Goal: Check status: Check status

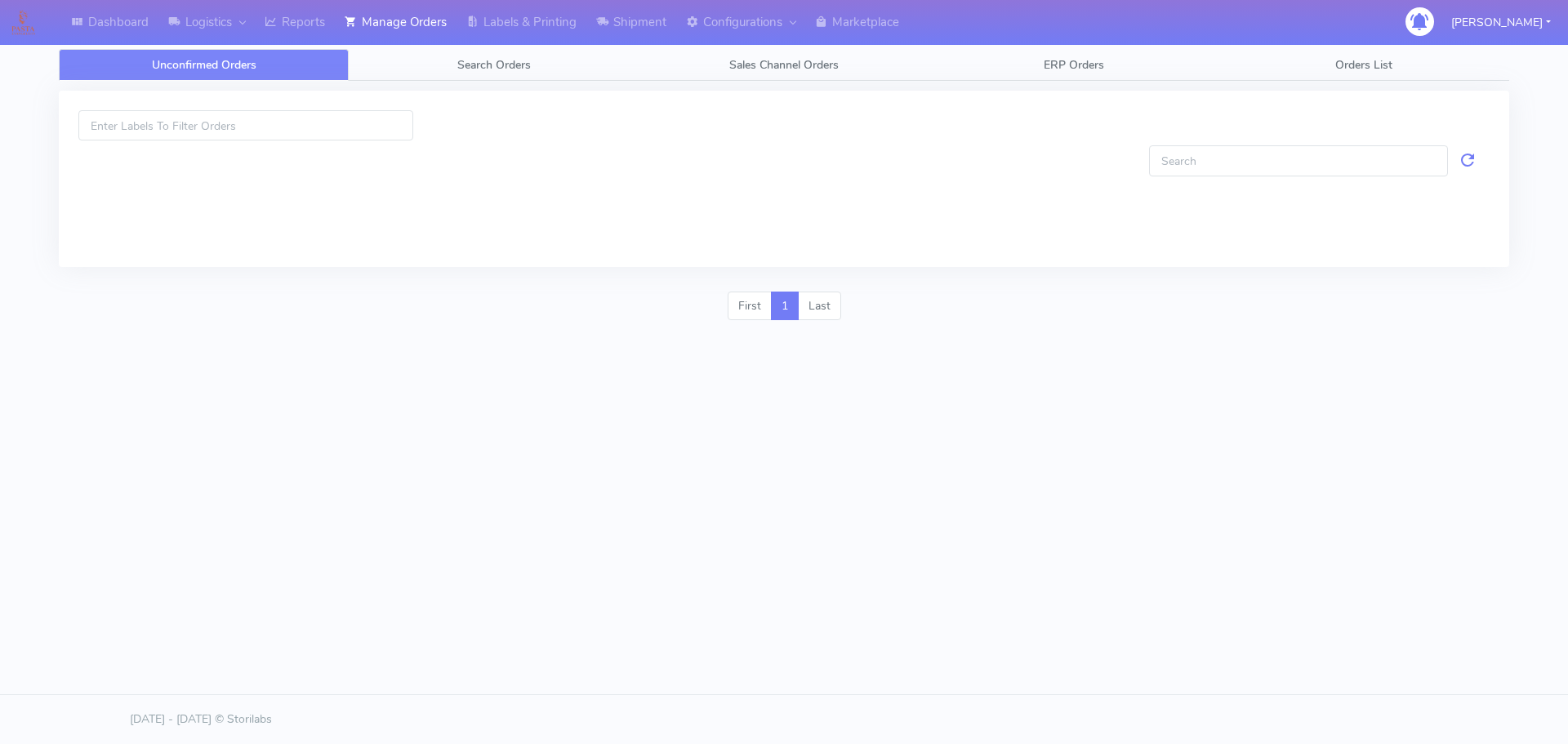
click at [471, 60] on span "Search Orders" at bounding box center [493, 65] width 73 height 16
drag, startPoint x: 0, startPoint y: 0, endPoint x: 471, endPoint y: 60, distance: 474.8
click at [471, 60] on span "Search Orders" at bounding box center [493, 65] width 73 height 16
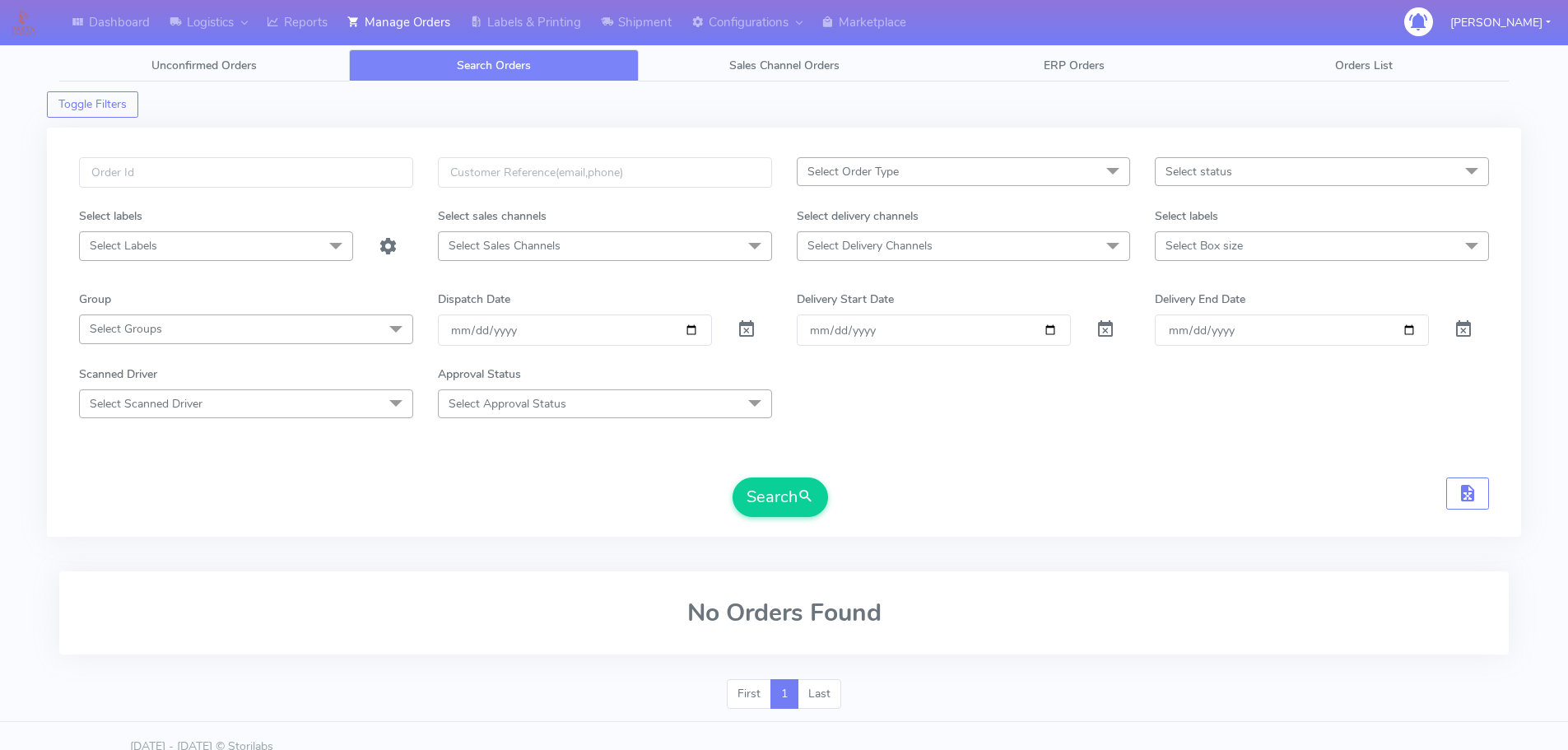
click at [374, 189] on div at bounding box center [246, 182] width 359 height 50
click at [377, 178] on input "text" at bounding box center [246, 172] width 334 height 30
paste input "1628192"
type input "1628192"
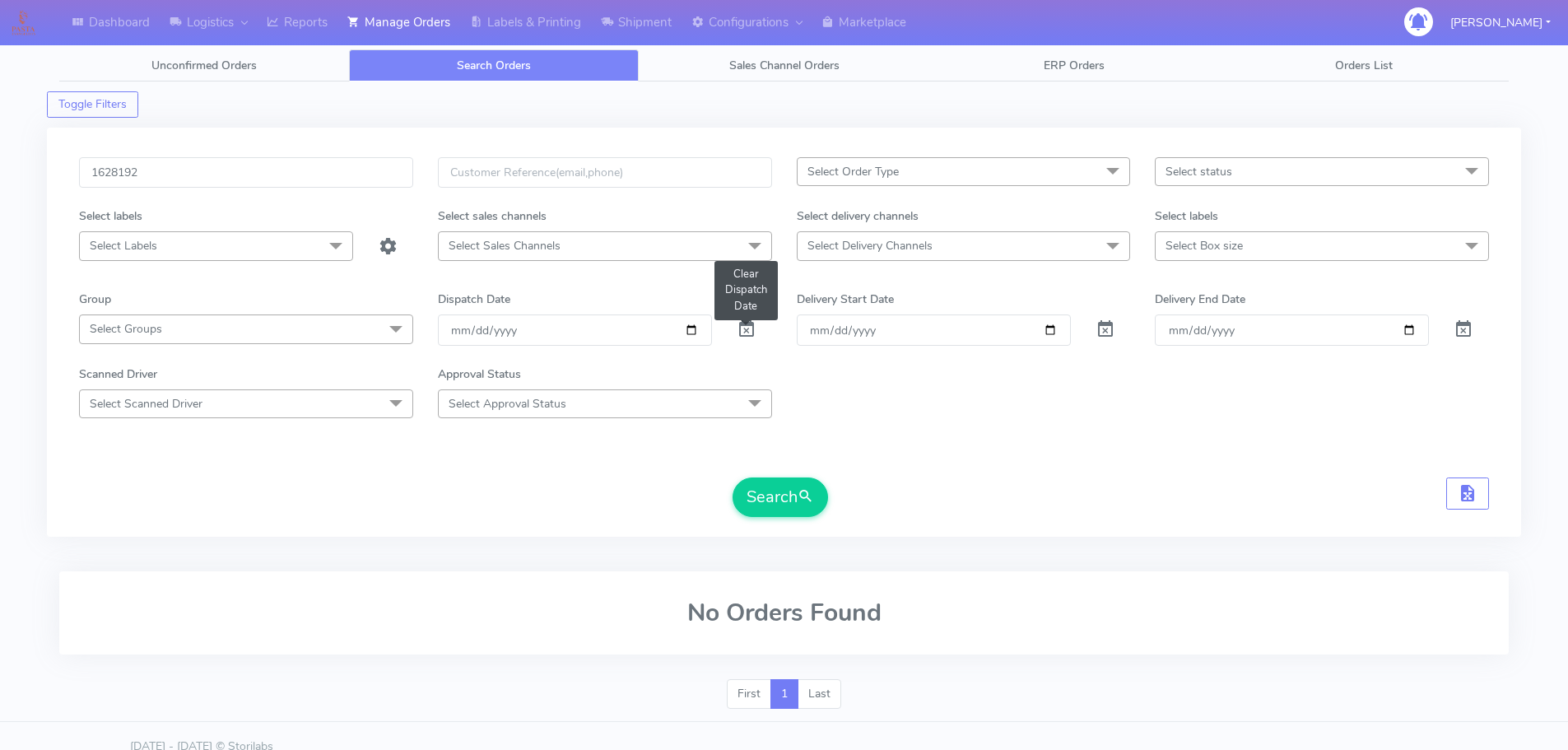
click at [750, 326] on span at bounding box center [747, 334] width 20 height 16
click at [791, 482] on button "Search" at bounding box center [780, 498] width 95 height 39
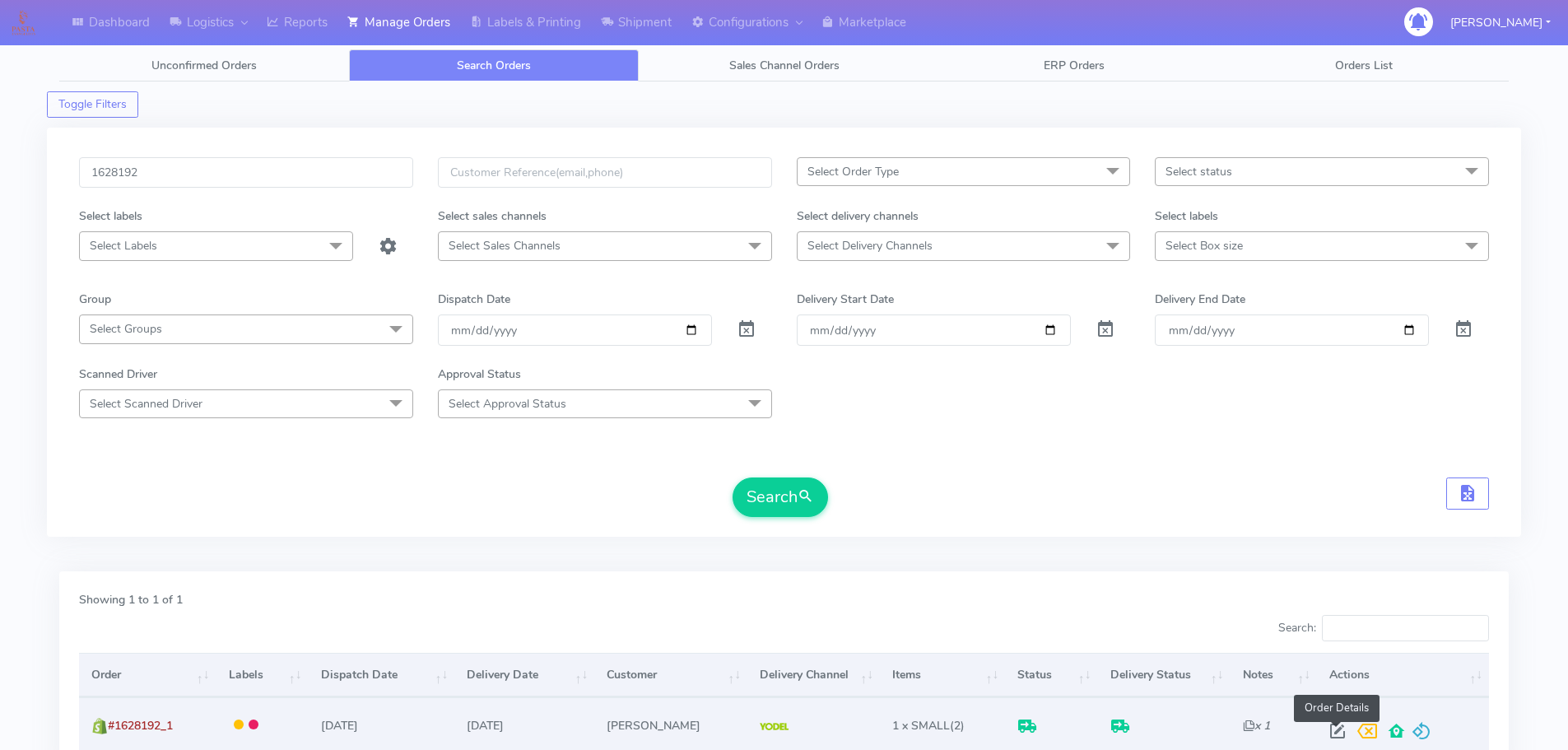
click at [1336, 728] on span at bounding box center [1337, 735] width 29 height 16
select select "5"
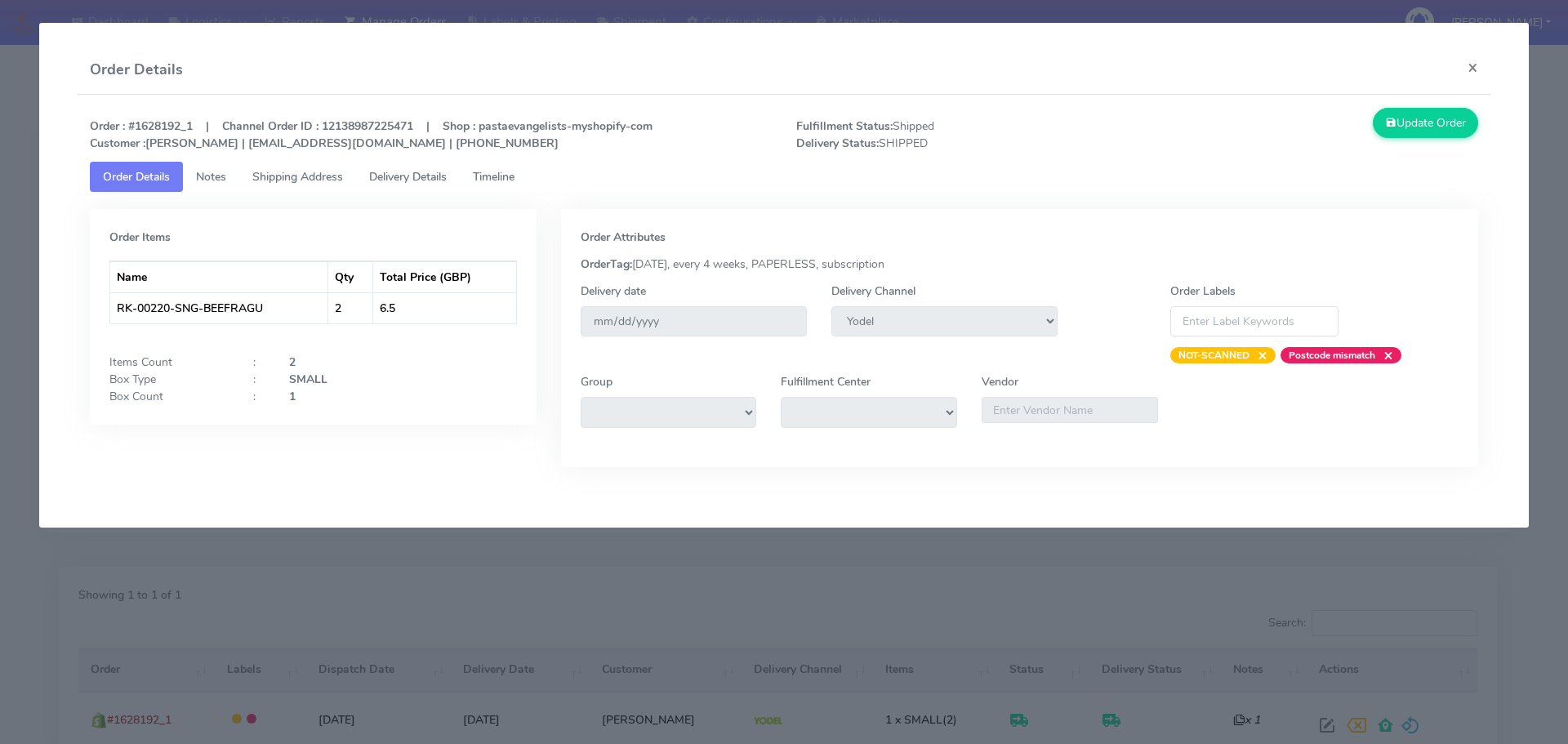
click at [528, 180] on link "Timeline" at bounding box center [493, 177] width 68 height 30
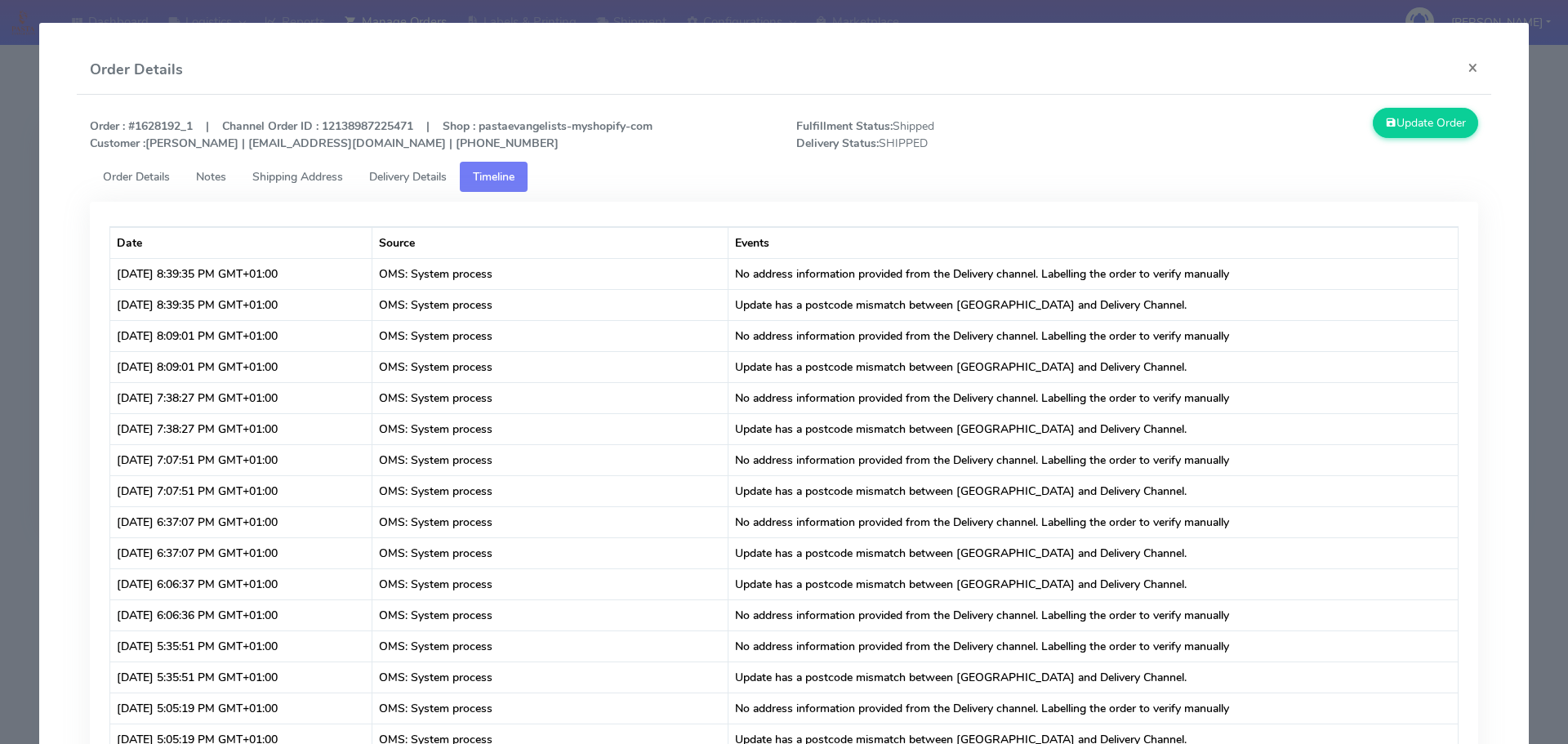
click at [409, 184] on span "Delivery Details" at bounding box center [408, 177] width 78 height 16
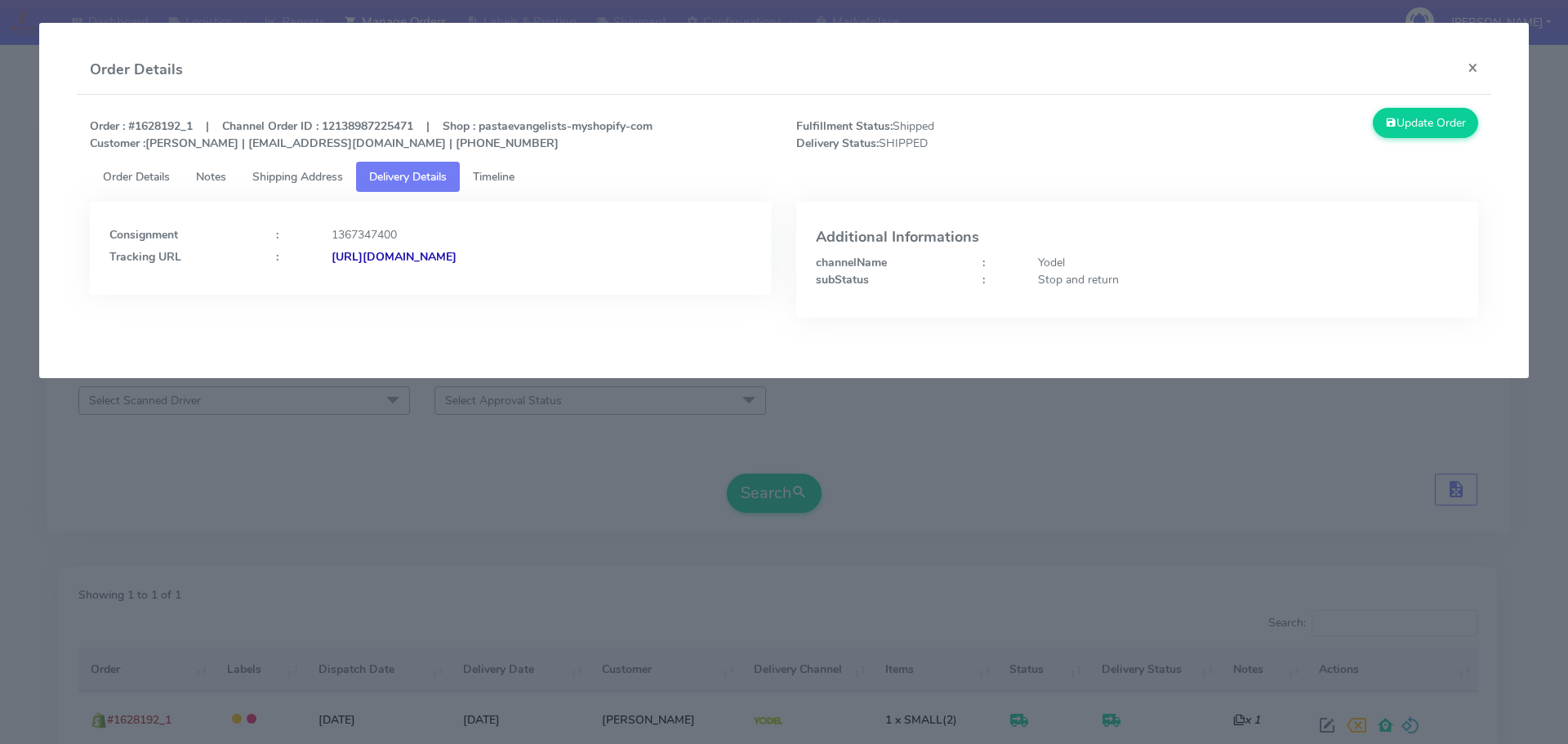
click at [209, 186] on link "Notes" at bounding box center [211, 177] width 57 height 30
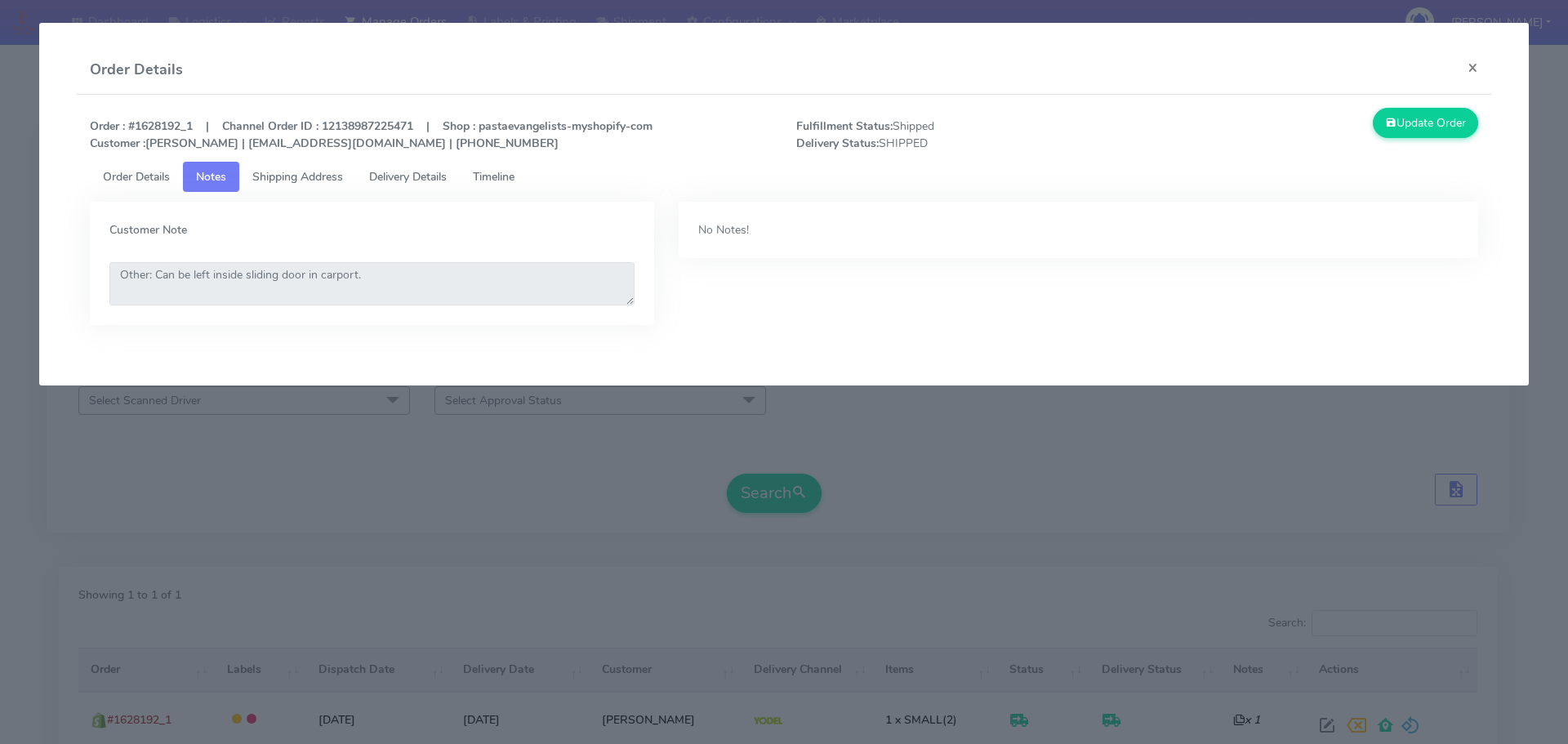
click at [283, 179] on span "Shipping Address" at bounding box center [297, 177] width 91 height 16
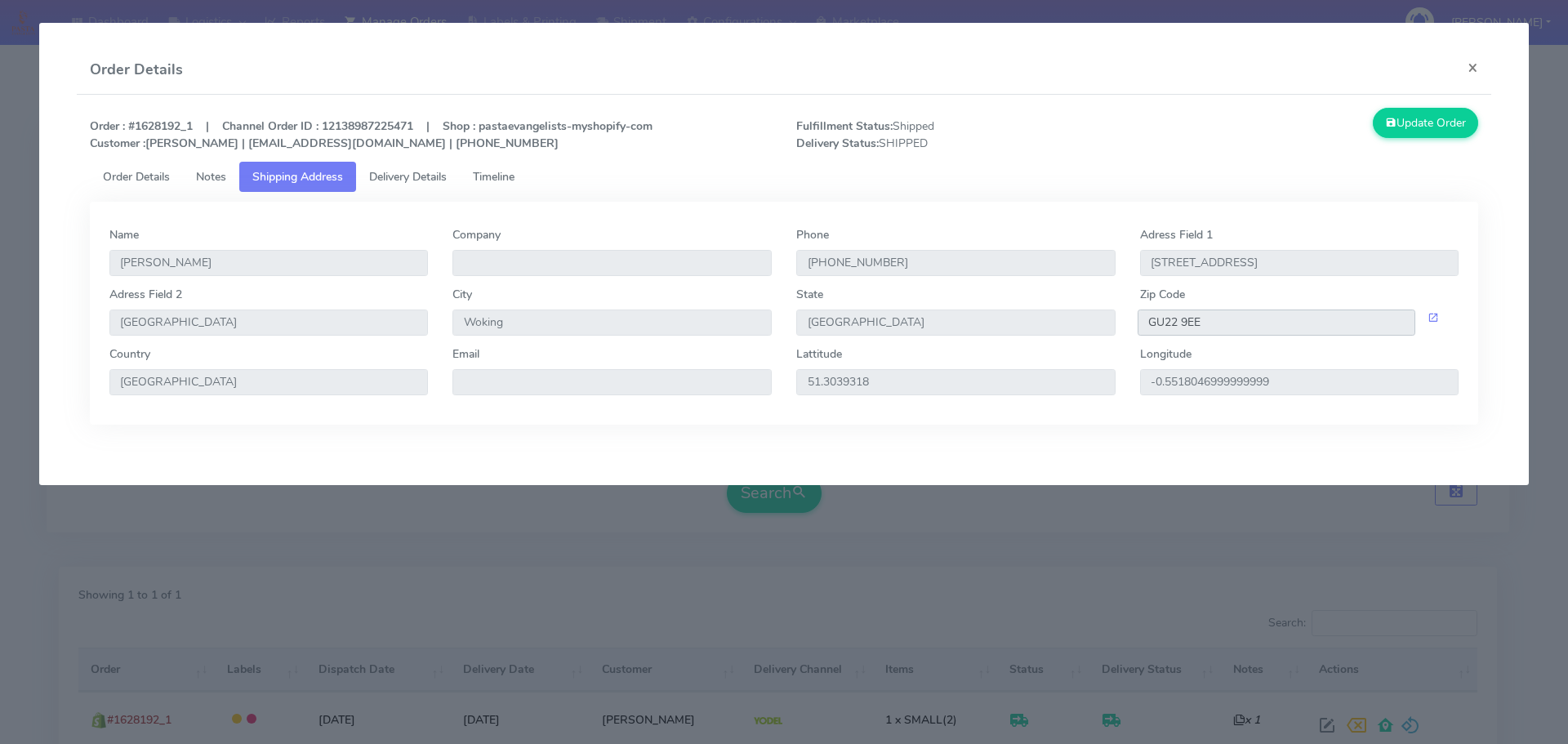
drag, startPoint x: 1237, startPoint y: 316, endPoint x: 1146, endPoint y: 326, distance: 91.5
click at [1146, 326] on input "GU22 9EE" at bounding box center [1276, 323] width 279 height 27
click at [436, 181] on span "Delivery Details" at bounding box center [408, 177] width 78 height 16
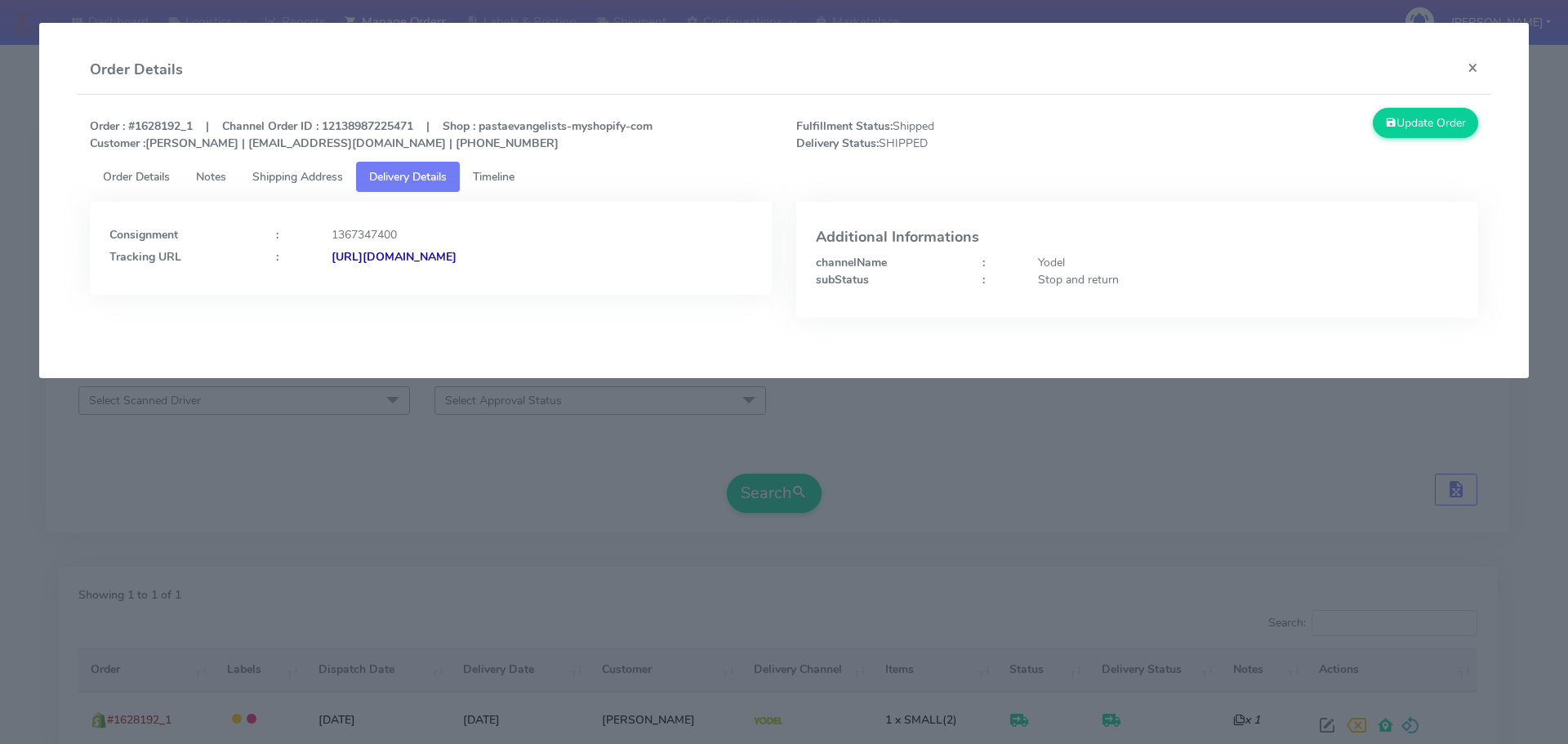
click at [456, 254] on strong "[URL][DOMAIN_NAME]" at bounding box center [394, 257] width 125 height 16
